Goal: Information Seeking & Learning: Learn about a topic

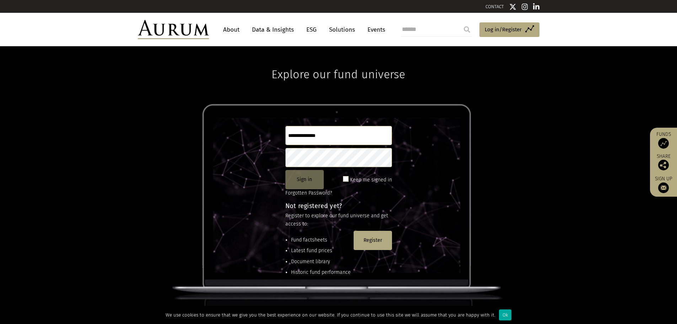
type input "**********"
click at [303, 184] on button "Sign in" at bounding box center [304, 179] width 38 height 19
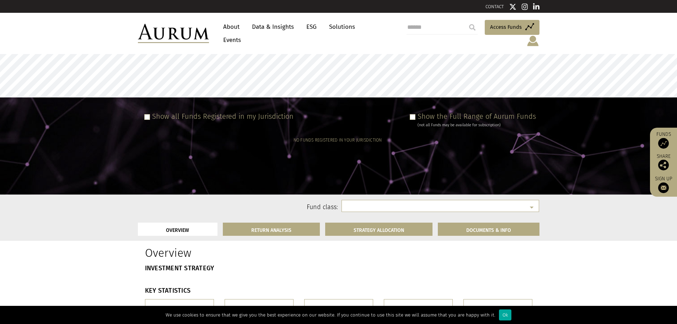
select select
click at [141, 112] on div "Show all Funds Registered in my Jurisdiction" at bounding box center [217, 120] width 152 height 16
click at [145, 112] on div "Show all Funds Registered in my Jurisdiction" at bounding box center [217, 120] width 152 height 16
click at [147, 114] on span at bounding box center [147, 117] width 6 height 6
click at [418, 112] on div "Show the Full Range of Aurum Funds (not all Funds may be available for subscrip…" at bounding box center [471, 120] width 129 height 16
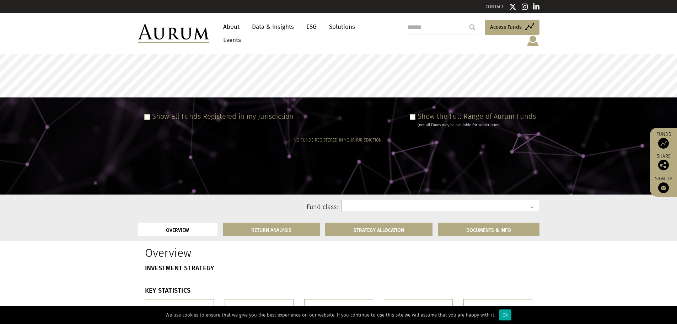
click at [412, 114] on span at bounding box center [413, 117] width 6 height 6
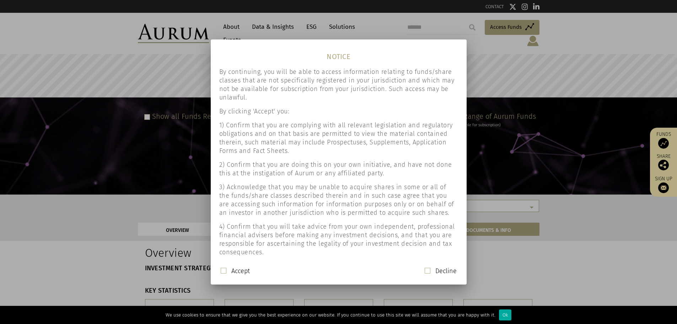
click at [223, 272] on span at bounding box center [224, 270] width 6 height 6
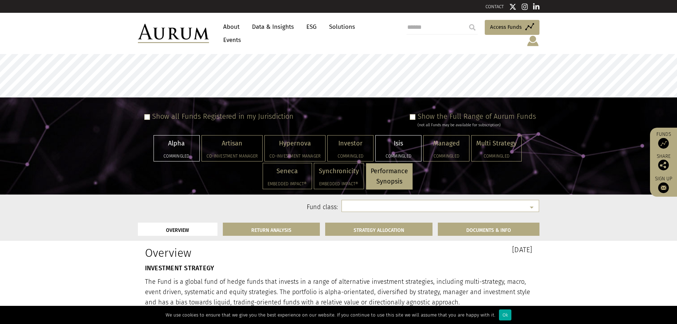
click at [397, 143] on div "Isis Commingled" at bounding box center [397, 148] width 45 height 26
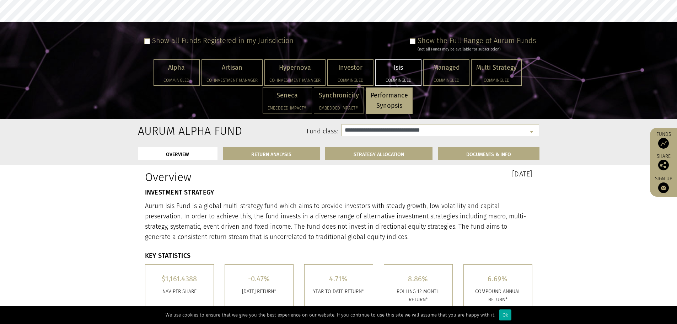
select select "**********"
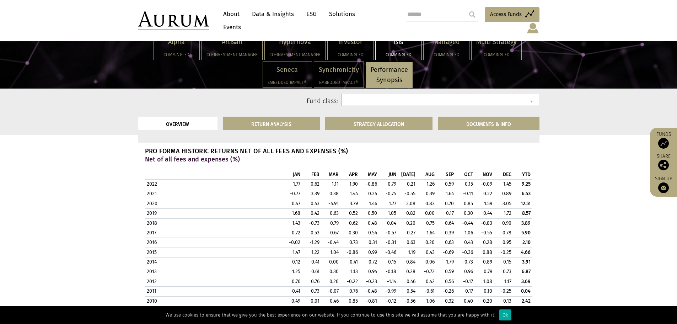
scroll to position [663, 0]
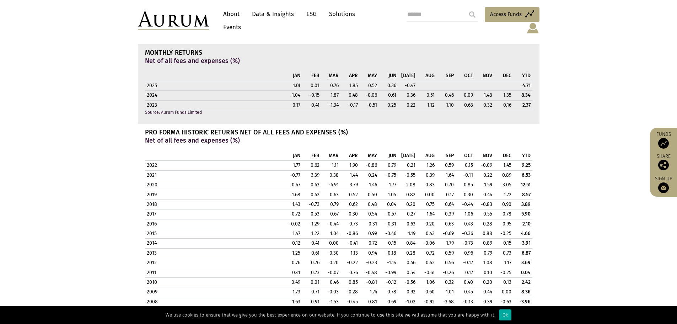
select select "**********"
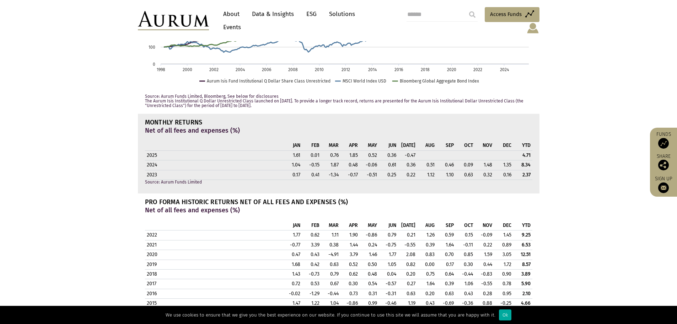
scroll to position [580, 0]
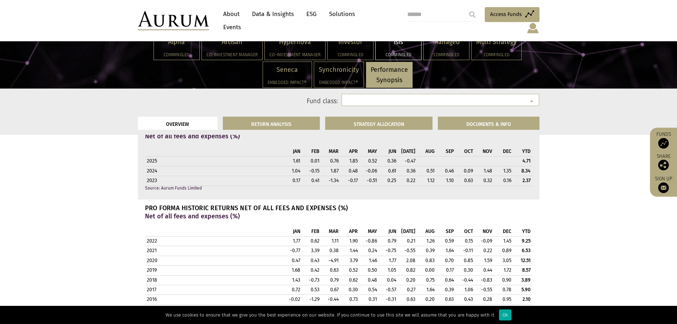
select select "**********"
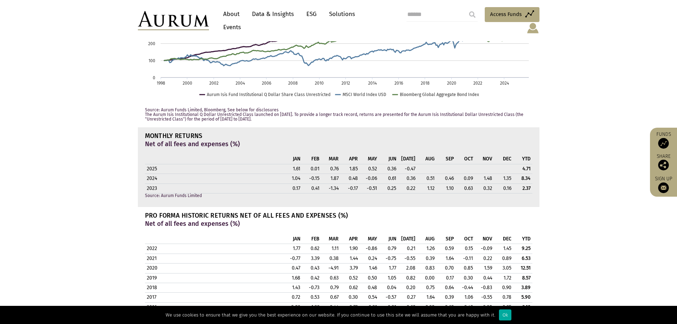
select select "**********"
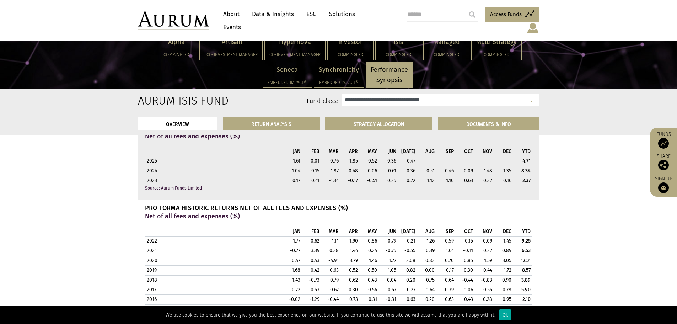
select select
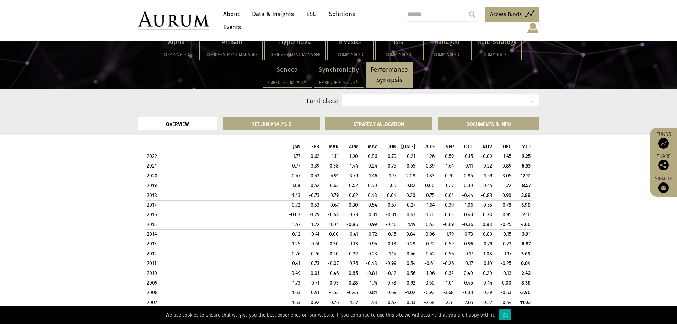
scroll to position [580, 0]
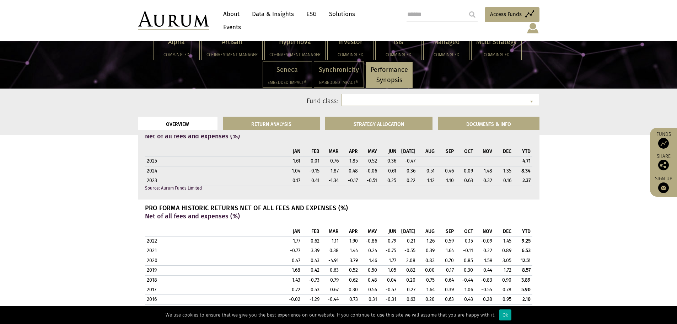
click at [324, 240] on td "1.11" at bounding box center [330, 241] width 19 height 10
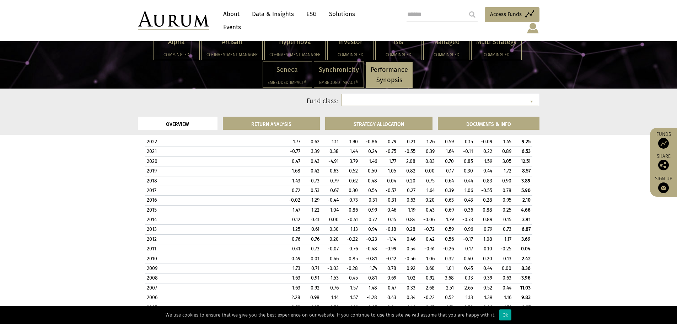
scroll to position [663, 0]
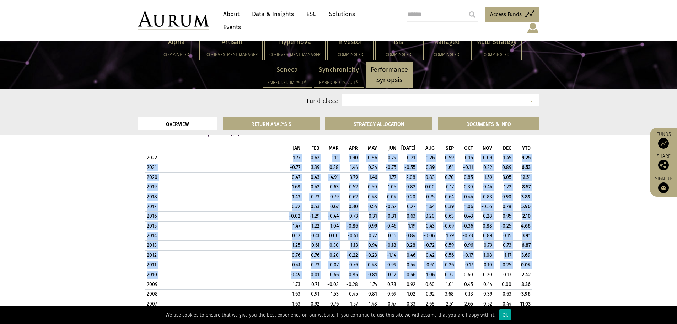
drag, startPoint x: 289, startPoint y: 158, endPoint x: 463, endPoint y: 277, distance: 210.8
click at [463, 277] on tbody "2022 1.77 0.62 1.11 1.90 -0.86 0.79 0.21 1.26 0.59 0.15 -0.09 1.45 9.25 2021 -0…" at bounding box center [338, 274] width 387 height 243
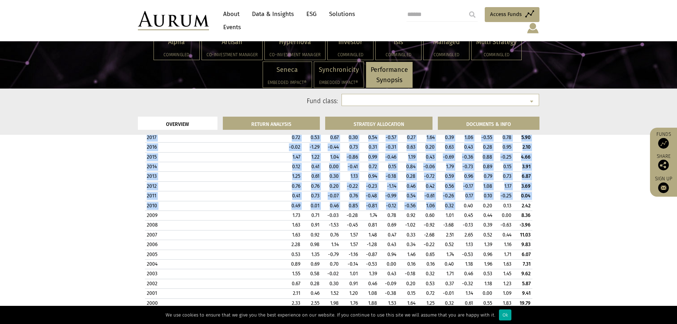
scroll to position [829, 0]
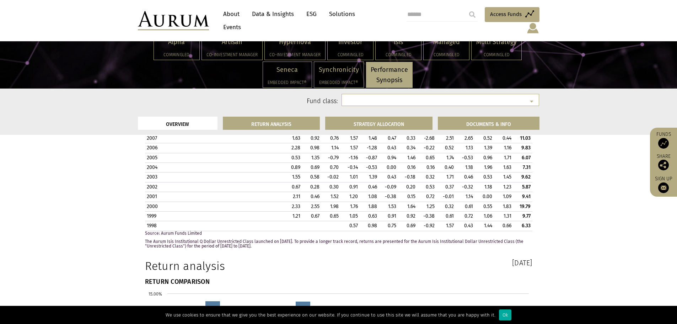
click at [533, 227] on div "Pro Forma Historic Returns Net of all Fees and Expenses (%) Net of all fees and…" at bounding box center [339, 102] width 398 height 293
copy table "JAN FEB MAR APR MAY JUN [DATE] AUG SEP OCT NOV DEC YTD 2022"
click at [261, 147] on th "2006" at bounding box center [214, 148] width 138 height 10
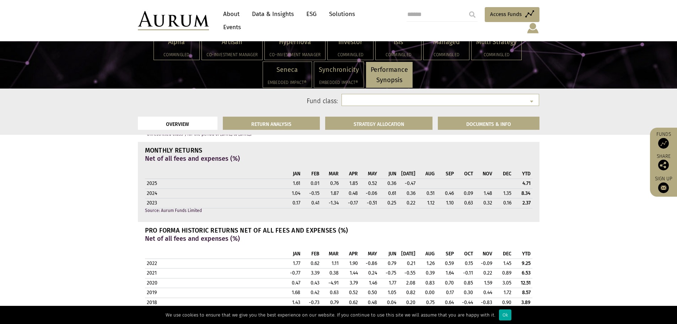
scroll to position [497, 0]
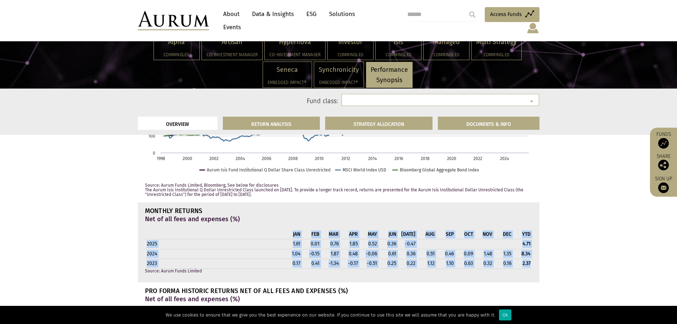
drag, startPoint x: 145, startPoint y: 238, endPoint x: 532, endPoint y: 262, distance: 387.2
click at [532, 262] on table "JAN FEB MAR APR MAY JUN [DATE] AUG SEP OCT NOV DEC YTD 2025 1.61 0.01 0.76 1.85…" at bounding box center [338, 248] width 387 height 39
copy table "JAN FEB MAR APR MAY JUN [DATE] AUG SEP OCT NOV DEC YTD 2025 1.61 0.01 0.76 1.85…"
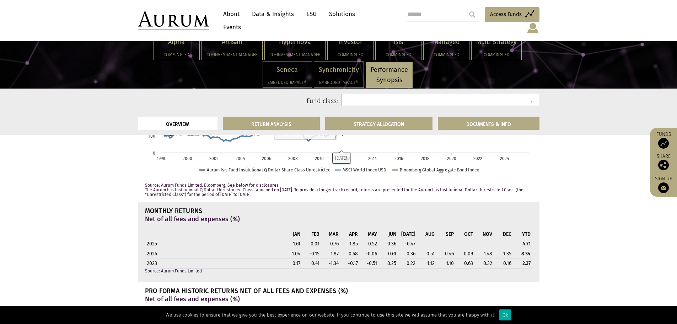
click at [294, 213] on h4 "MONTHLY RETURNS" at bounding box center [338, 210] width 387 height 6
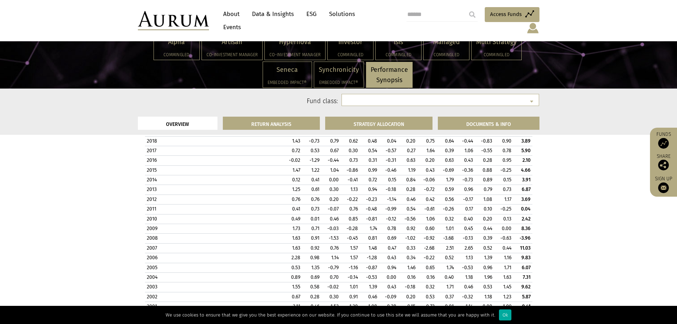
scroll to position [663, 0]
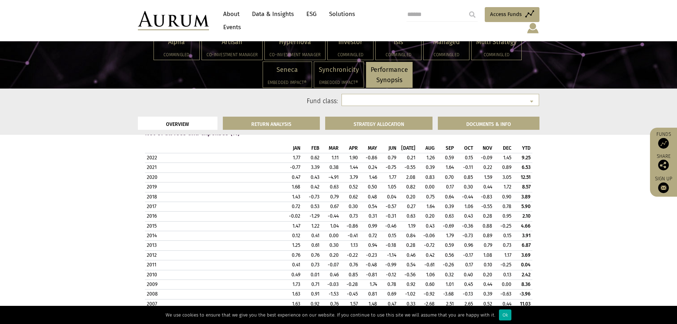
click at [337, 182] on td "0.63" at bounding box center [330, 187] width 19 height 10
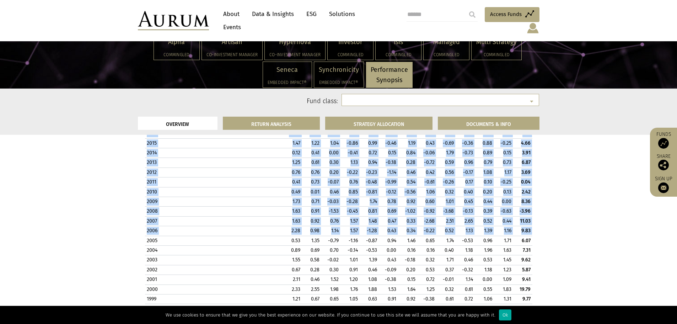
drag, startPoint x: 146, startPoint y: 242, endPoint x: 567, endPoint y: 292, distance: 423.8
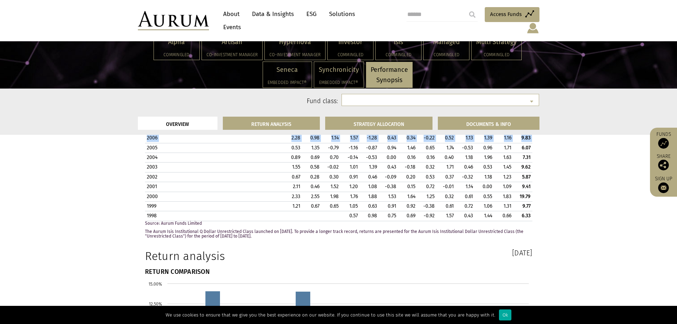
scroll to position [912, 0]
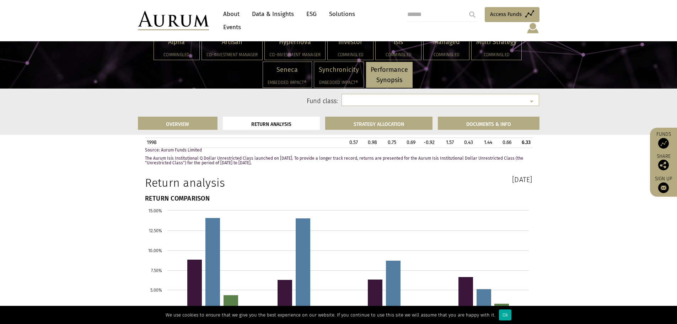
copy table "JAN FEB MAR APR MAY JUN [DATE] AUG SEP OCT NOV DEC YTD 2022 1.77 0.62 1.11 1.90…"
click at [360, 188] on div "[DATE]" at bounding box center [437, 185] width 199 height 19
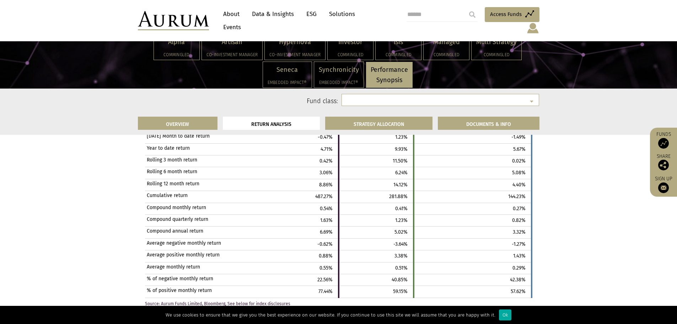
scroll to position [1492, 0]
